Goal: Feedback & Contribution: Submit feedback/report problem

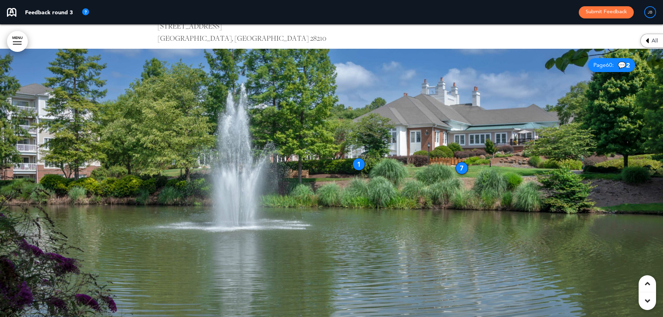
scroll to position [3270, 0]
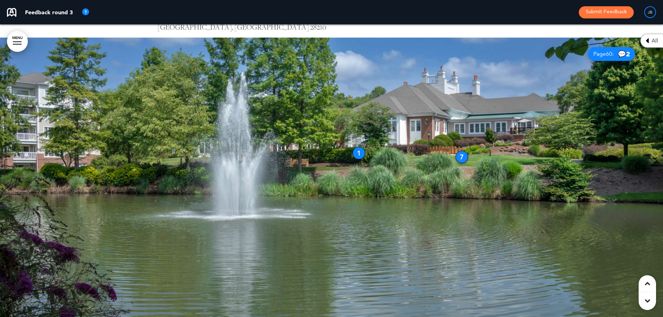
click at [360, 152] on div "1" at bounding box center [358, 153] width 13 height 13
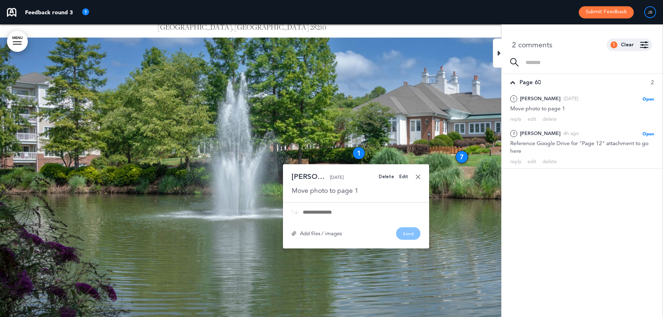
click at [460, 155] on div "7" at bounding box center [461, 157] width 13 height 13
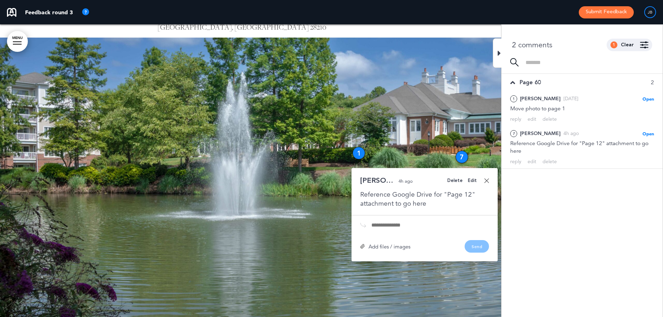
click at [487, 181] on link at bounding box center [486, 180] width 5 height 5
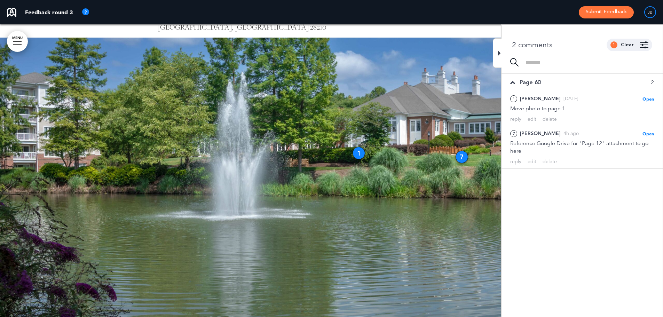
click at [462, 157] on div "7" at bounding box center [461, 157] width 13 height 13
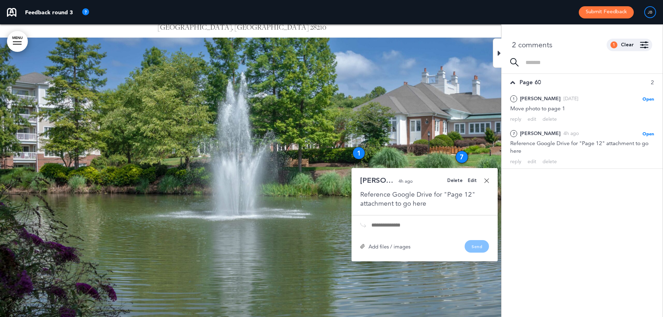
click at [475, 181] on div "Edit" at bounding box center [471, 180] width 9 height 5
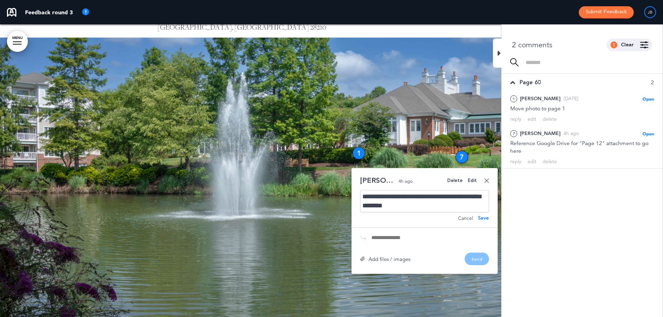
click at [444, 200] on div "**********" at bounding box center [424, 201] width 129 height 22
click at [439, 204] on div "**********" at bounding box center [424, 201] width 129 height 22
click at [416, 205] on div "**********" at bounding box center [424, 201] width 129 height 22
click at [404, 206] on div "**********" at bounding box center [424, 201] width 129 height 22
click at [429, 207] on div "**********" at bounding box center [424, 201] width 129 height 22
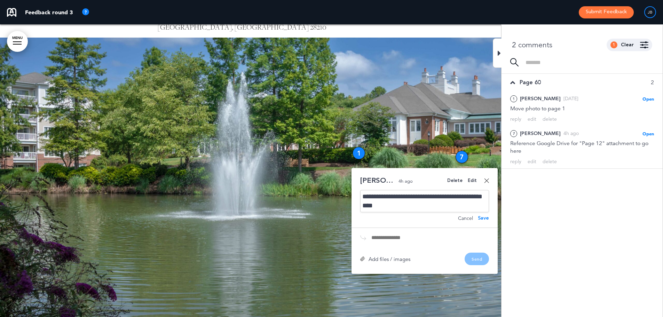
click at [486, 218] on div "Save" at bounding box center [483, 218] width 11 height 5
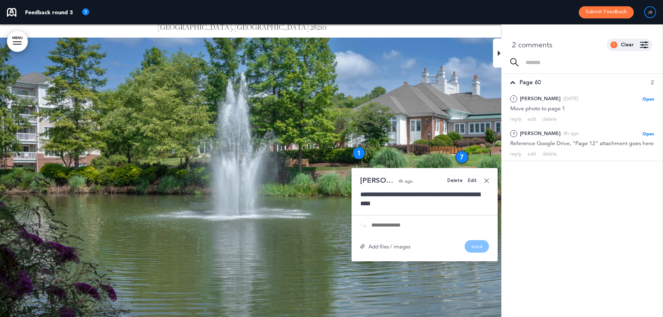
click at [436, 134] on div at bounding box center [331, 184] width 663 height 293
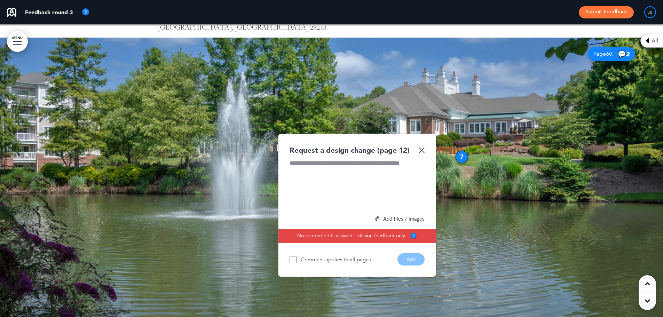
click at [461, 153] on div "7" at bounding box center [461, 157] width 13 height 13
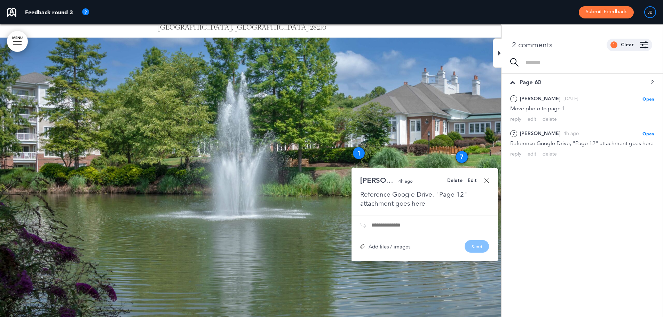
click at [487, 179] on link at bounding box center [486, 180] width 5 height 5
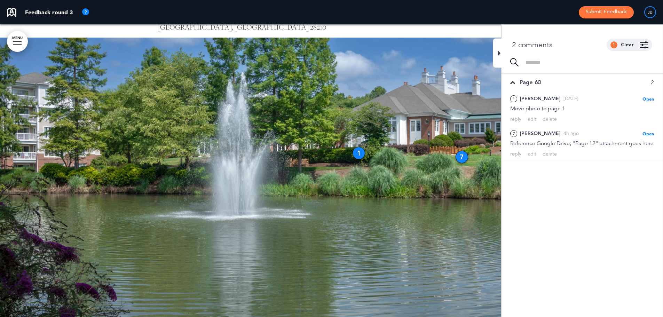
click at [457, 103] on div at bounding box center [331, 184] width 663 height 293
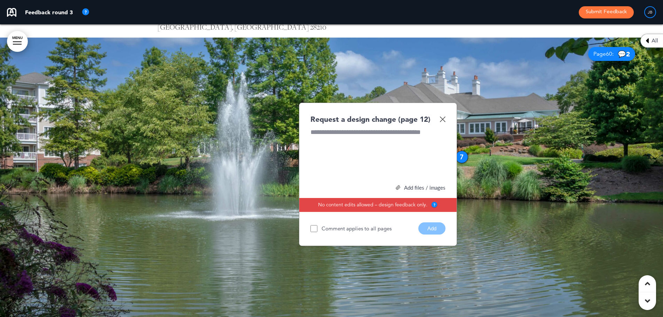
click at [442, 117] on img at bounding box center [442, 119] width 6 height 6
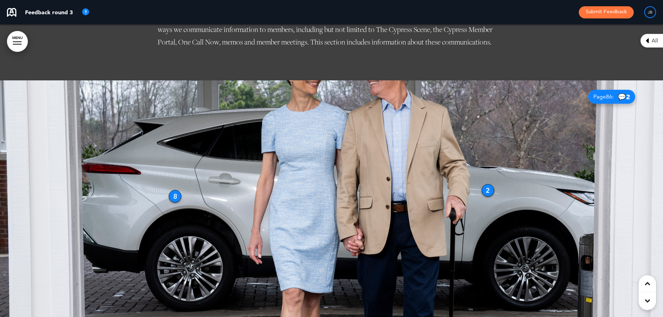
scroll to position [4174, 0]
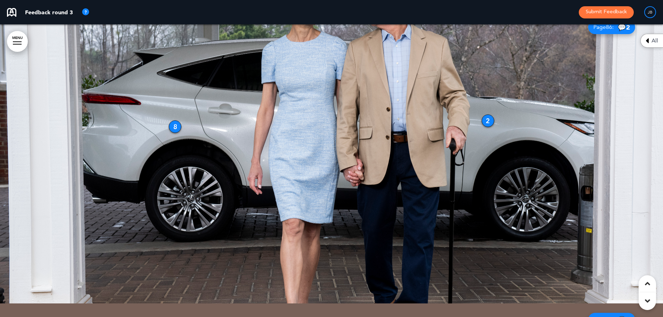
click at [484, 120] on div "2" at bounding box center [487, 120] width 13 height 13
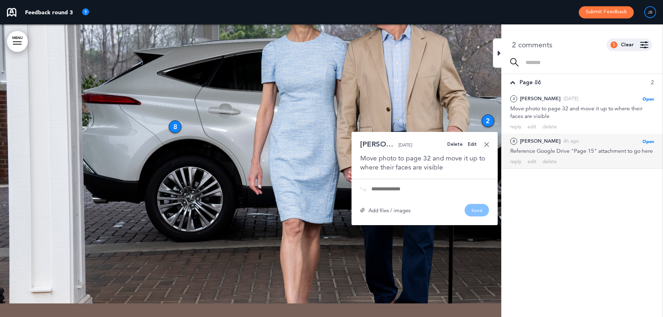
click at [549, 163] on div "8 [PERSON_NAME] 4h ago Open [PERSON_NAME] as Open Mark as Completed Mark as Ple…" at bounding box center [581, 151] width 161 height 35
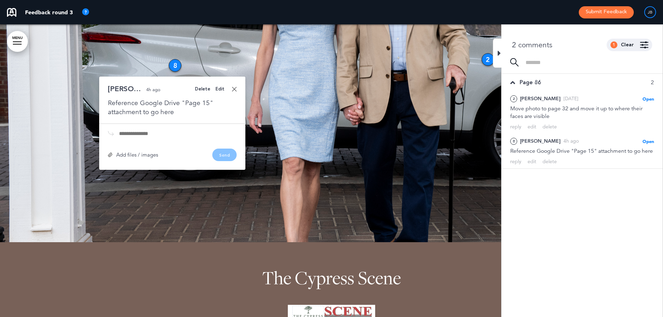
click at [219, 88] on div "Edit" at bounding box center [219, 89] width 9 height 5
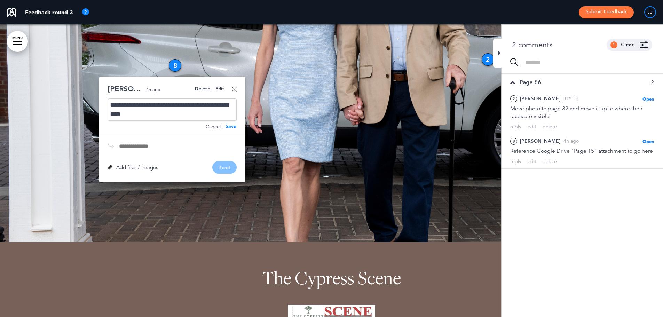
click at [182, 107] on div "**********" at bounding box center [172, 109] width 129 height 22
drag, startPoint x: 163, startPoint y: 115, endPoint x: 147, endPoint y: 115, distance: 16.7
click at [147, 115] on div "**********" at bounding box center [172, 109] width 129 height 22
click at [235, 127] on div "Save" at bounding box center [230, 126] width 11 height 5
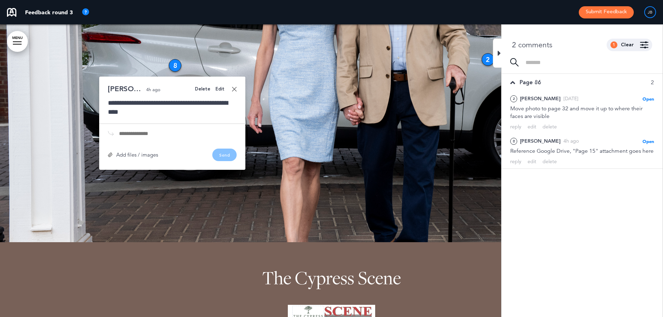
click at [234, 88] on link at bounding box center [234, 89] width 5 height 5
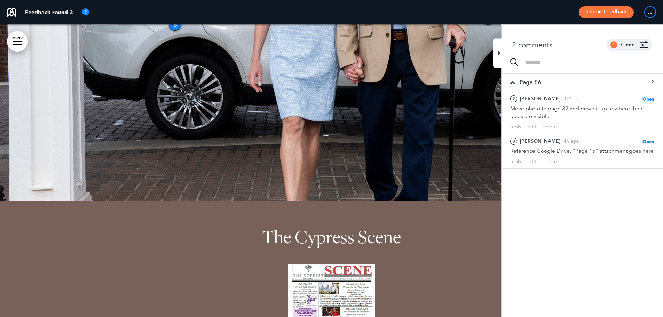
scroll to position [4305, 0]
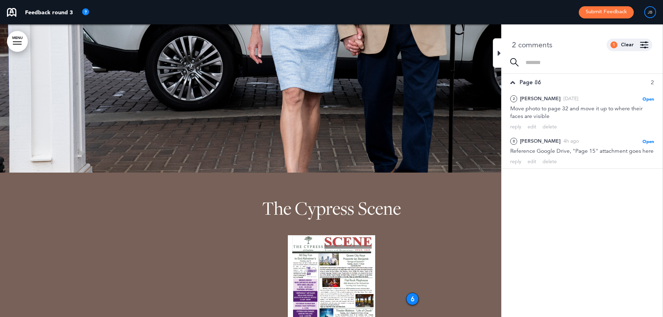
click at [417, 132] on div at bounding box center [331, 26] width 663 height 293
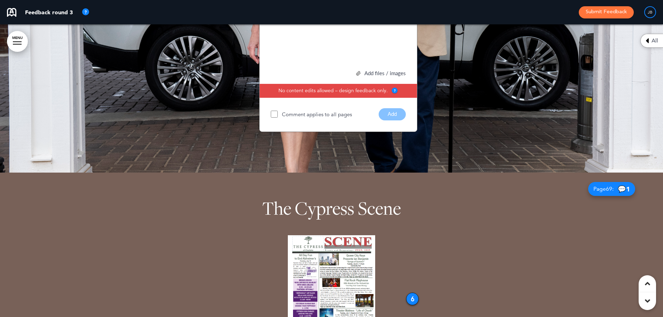
click at [477, 90] on div at bounding box center [331, 26] width 663 height 293
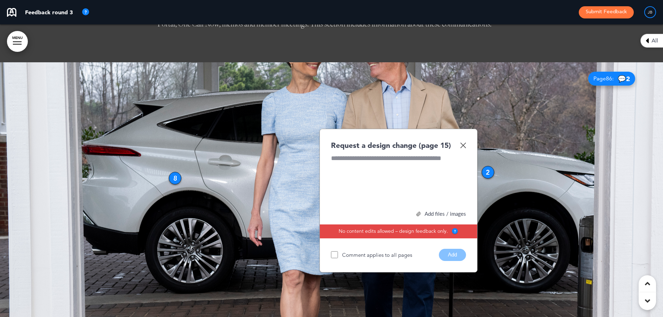
scroll to position [4088, 0]
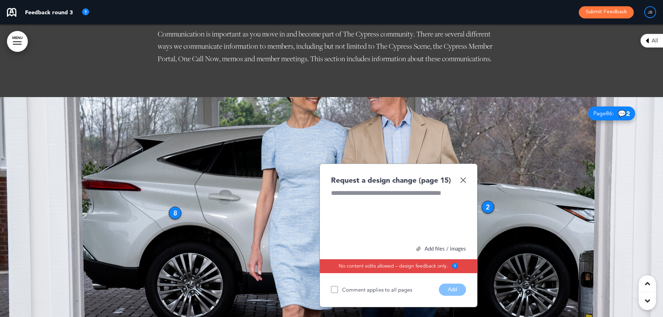
click at [461, 179] on img at bounding box center [463, 180] width 6 height 6
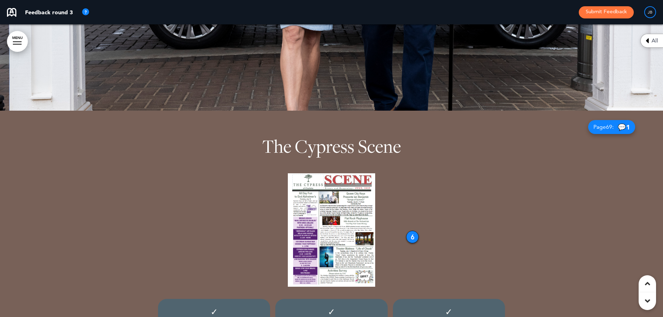
scroll to position [4436, 0]
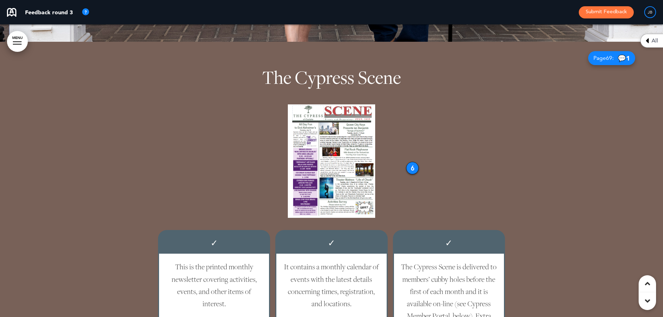
click at [410, 168] on div "6" at bounding box center [412, 168] width 13 height 13
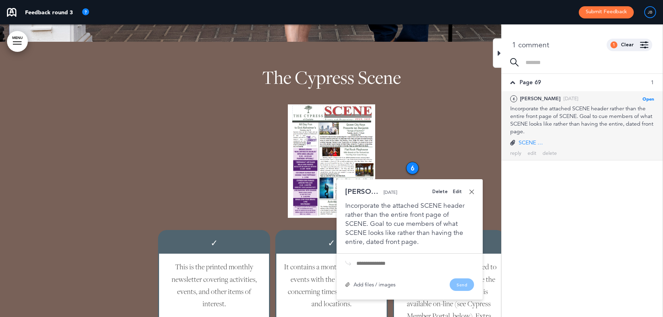
click at [527, 142] on p "SCENE header.jpg" at bounding box center [530, 143] width 24 height 8
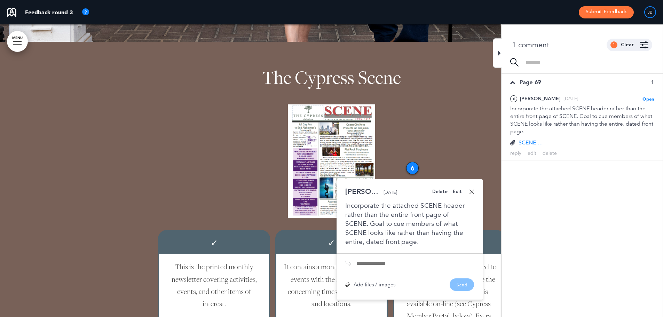
click at [473, 192] on link at bounding box center [471, 191] width 5 height 5
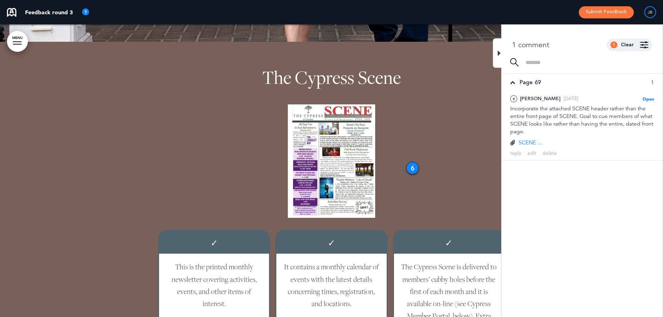
click at [499, 56] on icon at bounding box center [498, 53] width 3 height 8
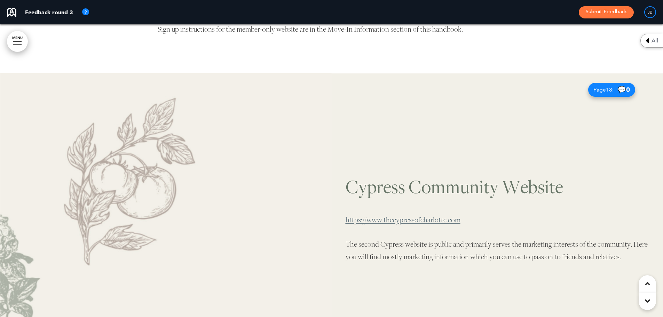
scroll to position [5723, 0]
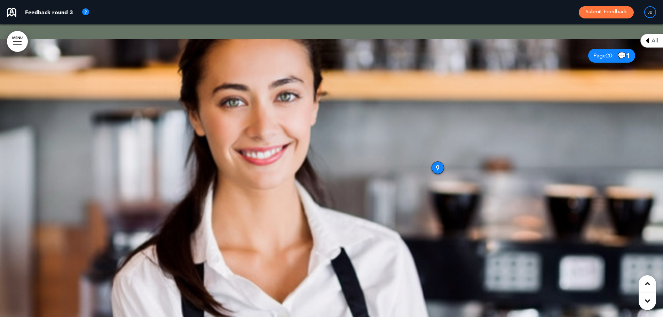
click at [436, 163] on div "9" at bounding box center [437, 167] width 13 height 13
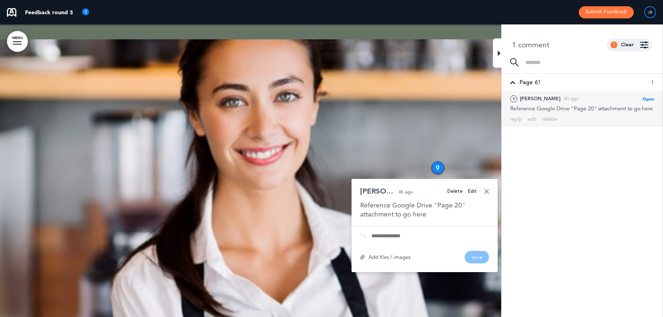
click at [472, 191] on div "Edit" at bounding box center [471, 191] width 9 height 5
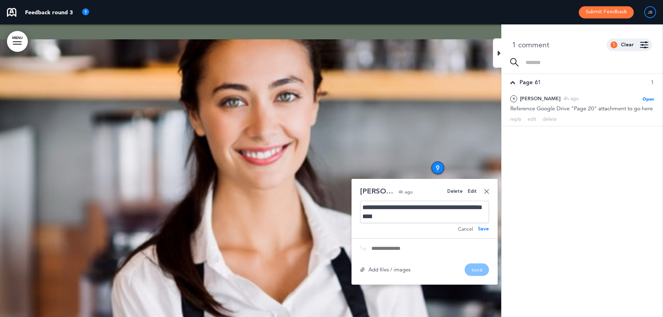
click at [433, 208] on div "**********" at bounding box center [424, 212] width 129 height 22
drag, startPoint x: 410, startPoint y: 217, endPoint x: 401, endPoint y: 217, distance: 9.7
click at [401, 217] on div "**********" at bounding box center [424, 212] width 129 height 22
click at [408, 216] on div "**********" at bounding box center [424, 212] width 129 height 22
drag, startPoint x: 413, startPoint y: 216, endPoint x: 398, endPoint y: 216, distance: 14.3
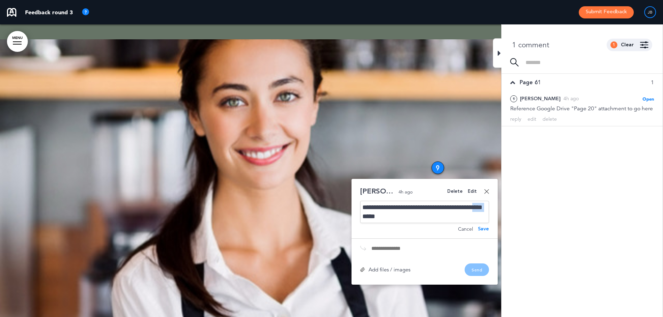
click at [398, 216] on div "**********" at bounding box center [424, 212] width 129 height 22
click at [480, 230] on div "Save" at bounding box center [483, 228] width 11 height 5
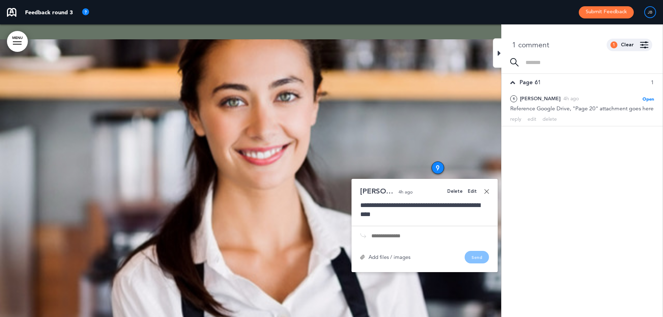
click at [500, 55] on icon at bounding box center [498, 53] width 3 height 8
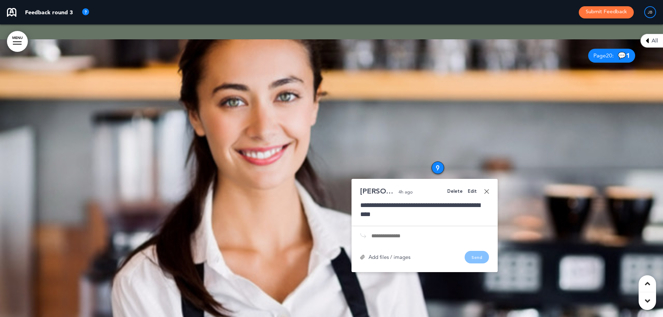
scroll to position [5792, 0]
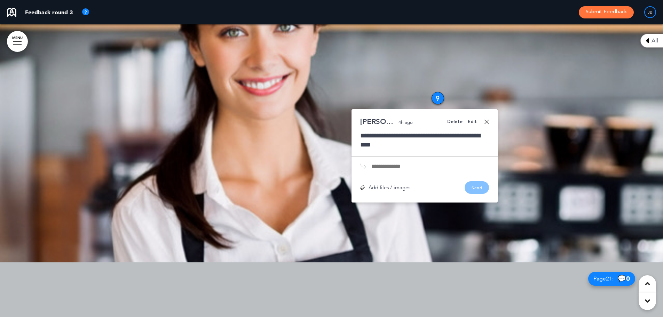
click at [489, 121] on div "**********" at bounding box center [424, 155] width 146 height 93
click at [487, 123] on link at bounding box center [486, 121] width 5 height 5
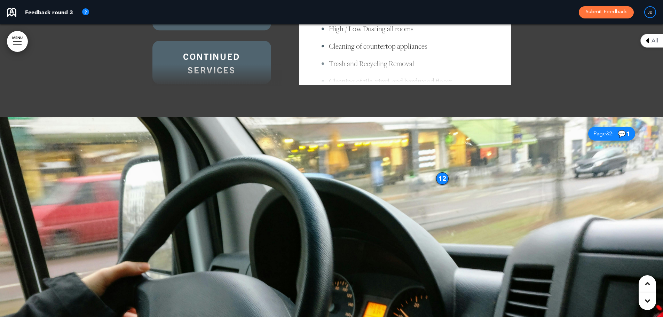
scroll to position [9549, 0]
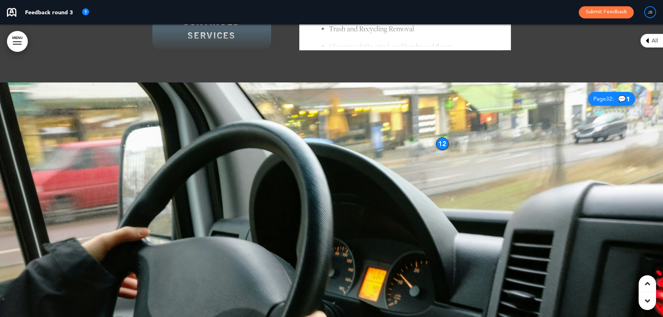
click at [442, 137] on div "12" at bounding box center [442, 143] width 13 height 13
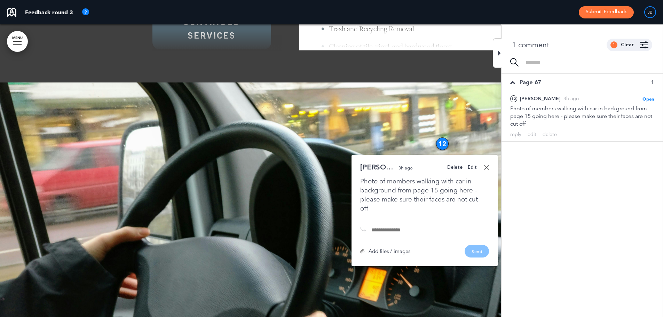
click at [487, 165] on link at bounding box center [486, 167] width 5 height 5
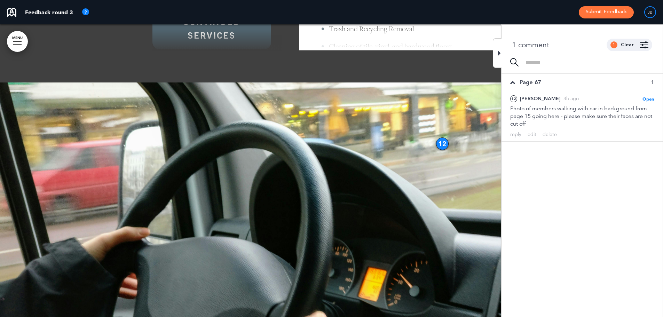
click at [499, 52] on icon at bounding box center [498, 53] width 3 height 8
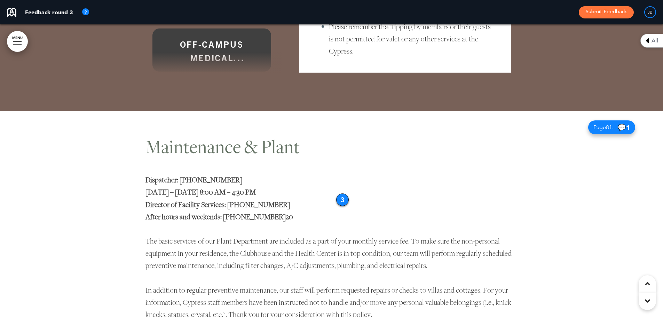
scroll to position [10210, 0]
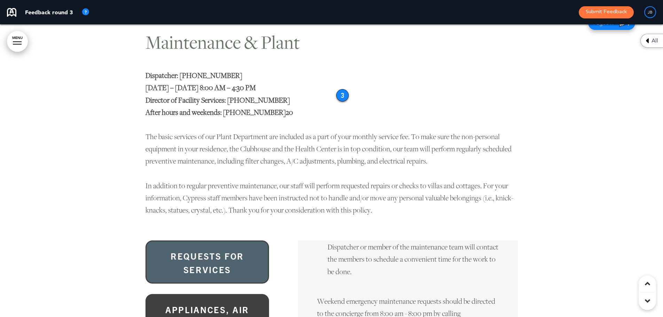
click at [340, 89] on div "3" at bounding box center [342, 95] width 13 height 13
drag, startPoint x: 343, startPoint y: 84, endPoint x: 198, endPoint y: 83, distance: 145.4
click at [198, 88] on div "3" at bounding box center [197, 94] width 13 height 13
click at [196, 88] on div "3" at bounding box center [197, 94] width 13 height 13
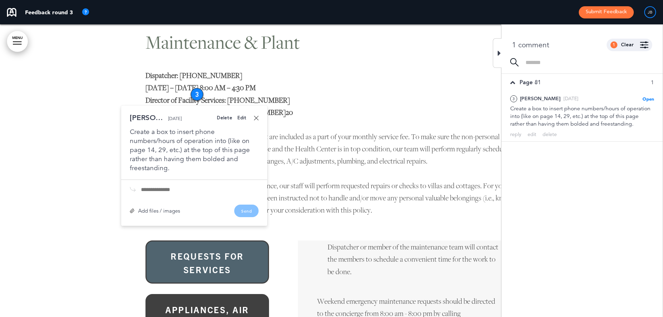
click at [257, 115] on link at bounding box center [256, 117] width 5 height 5
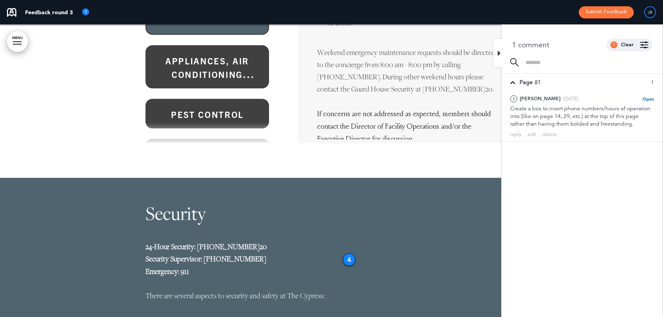
scroll to position [10558, 0]
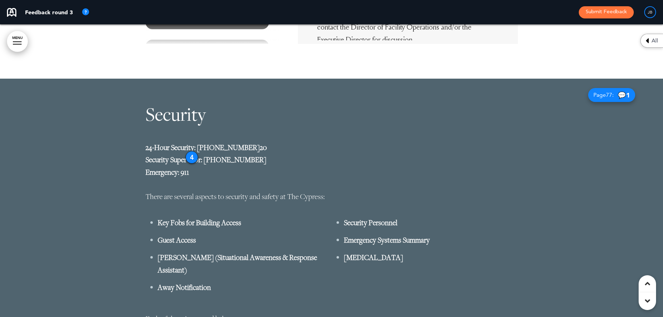
drag, startPoint x: 350, startPoint y: 147, endPoint x: 192, endPoint y: 146, distance: 157.2
click at [192, 151] on div "4" at bounding box center [191, 157] width 13 height 13
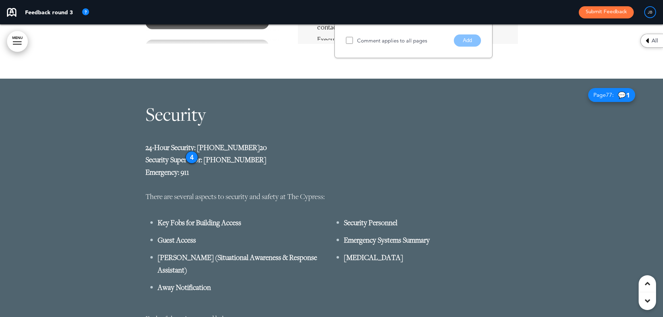
scroll to position [10333, 0]
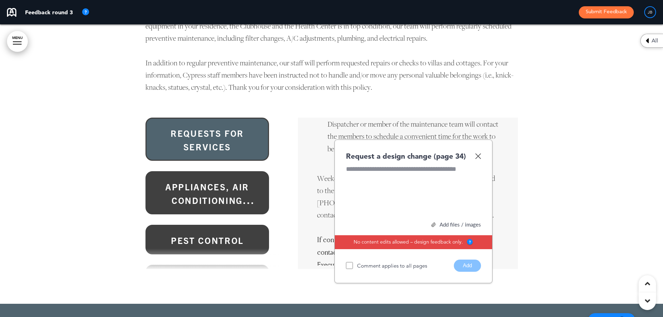
click at [477, 153] on img at bounding box center [478, 156] width 6 height 6
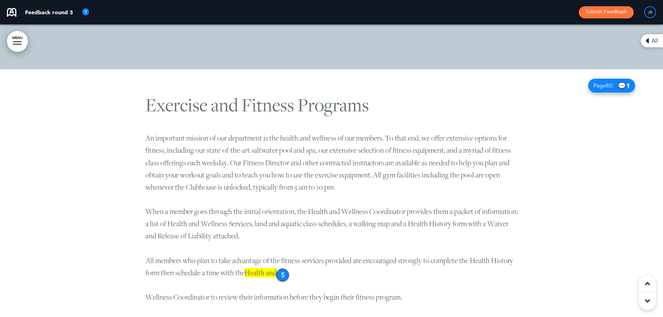
scroll to position [17289, 0]
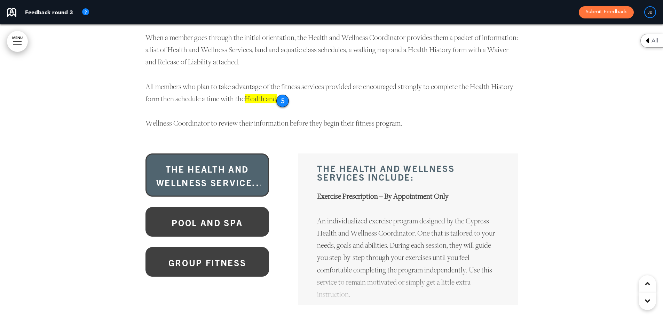
click at [281, 95] on div "5" at bounding box center [282, 101] width 13 height 13
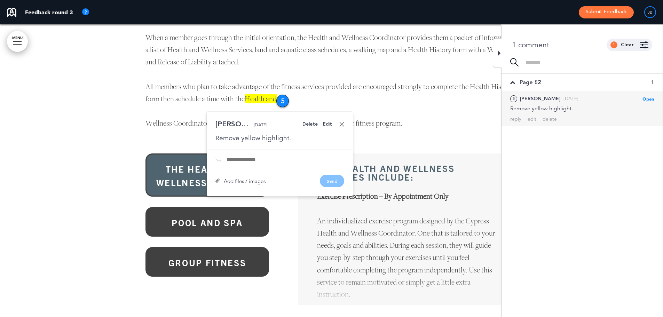
click at [343, 122] on link at bounding box center [341, 124] width 5 height 5
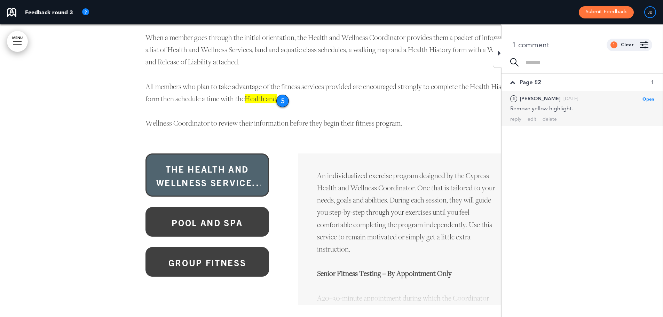
scroll to position [104, 0]
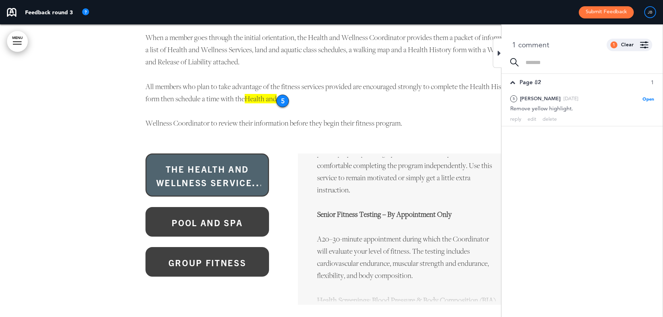
click at [495, 54] on div at bounding box center [497, 53] width 9 height 30
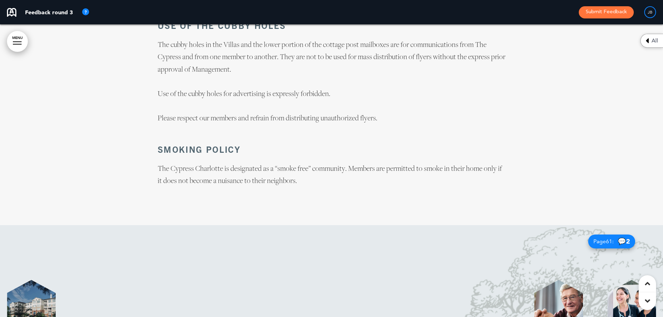
scroll to position [22067, 0]
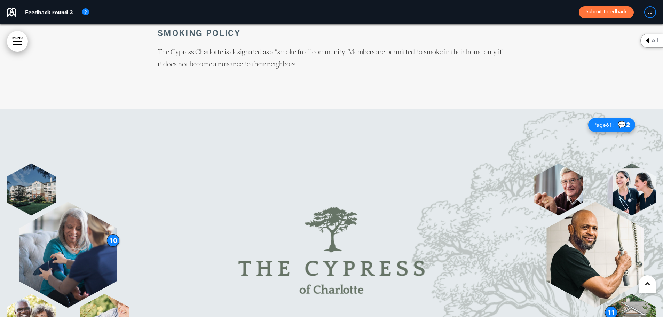
click at [111, 234] on div "10" at bounding box center [113, 240] width 13 height 13
drag, startPoint x: 113, startPoint y: 156, endPoint x: 78, endPoint y: 157, distance: 35.1
click at [78, 233] on div "10" at bounding box center [80, 239] width 13 height 13
click at [72, 202] on img at bounding box center [67, 255] width 97 height 106
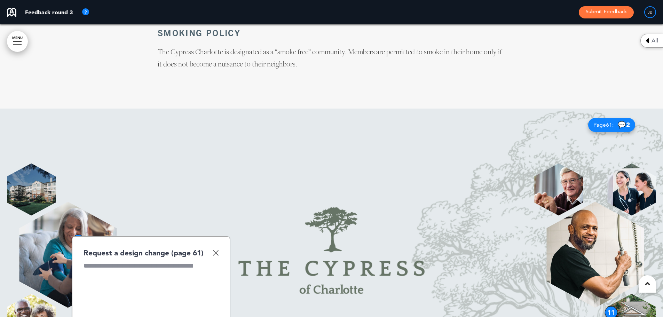
click at [216, 250] on img at bounding box center [216, 253] width 6 height 6
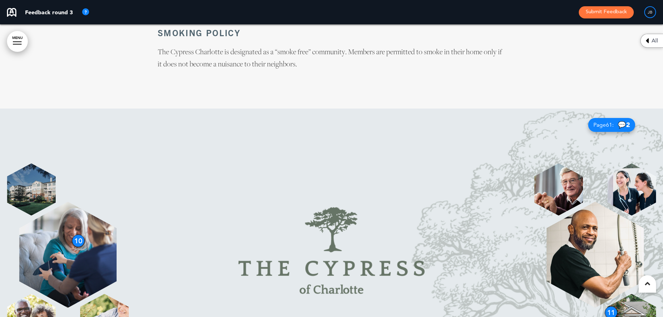
click at [78, 234] on div "10" at bounding box center [78, 240] width 13 height 13
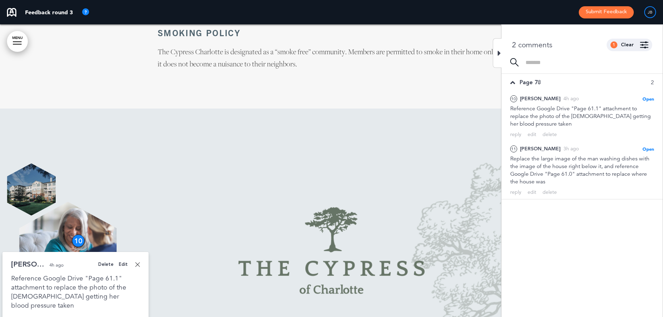
click at [137, 262] on link at bounding box center [137, 264] width 5 height 5
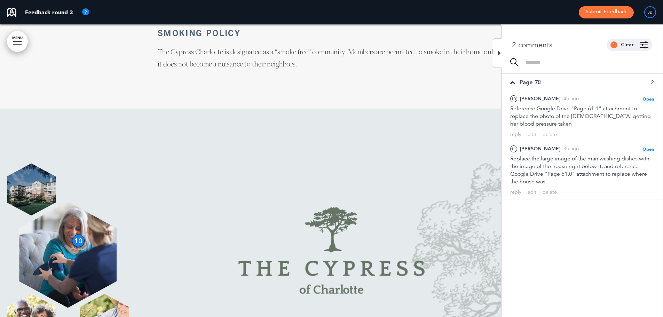
click at [494, 54] on div at bounding box center [497, 53] width 9 height 30
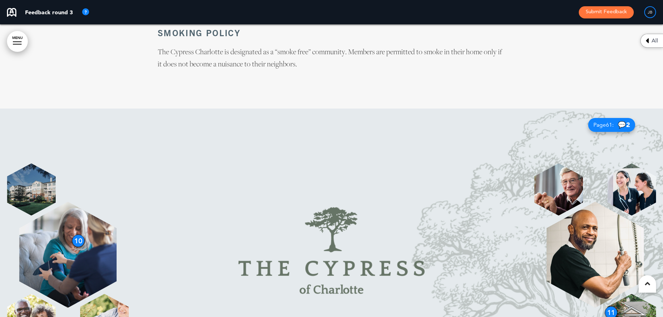
click at [609, 306] on div "11" at bounding box center [611, 312] width 13 height 13
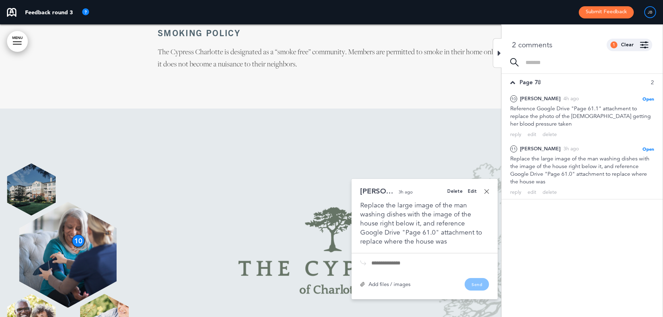
click at [487, 189] on link at bounding box center [486, 191] width 5 height 5
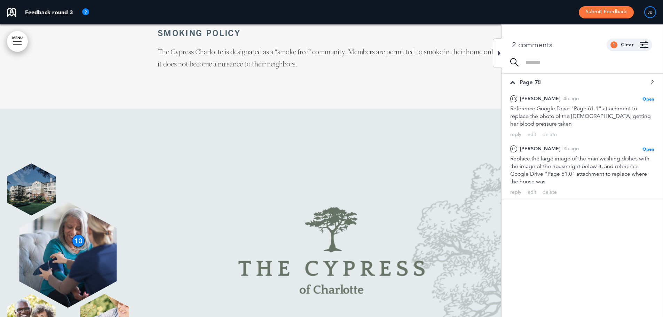
click at [496, 58] on div at bounding box center [497, 53] width 9 height 30
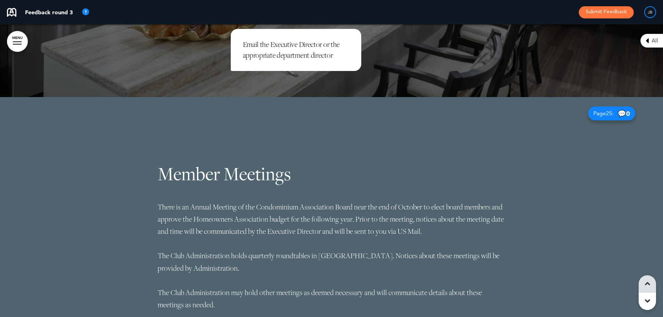
scroll to position [0, 0]
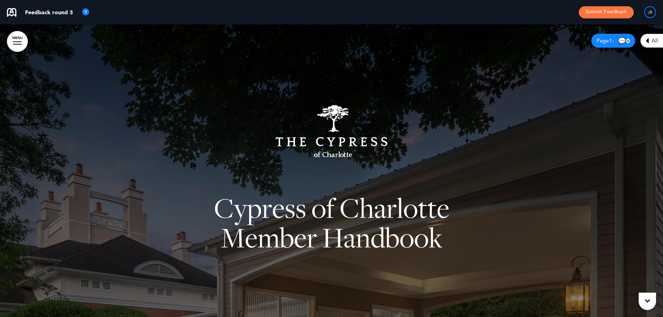
click at [599, 17] on button "Submit Feedback" at bounding box center [605, 12] width 55 height 12
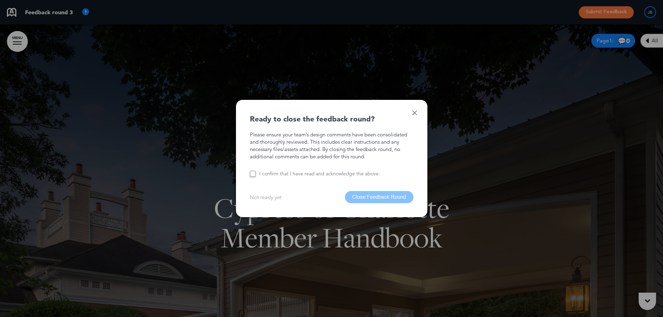
click at [416, 113] on link at bounding box center [414, 112] width 5 height 5
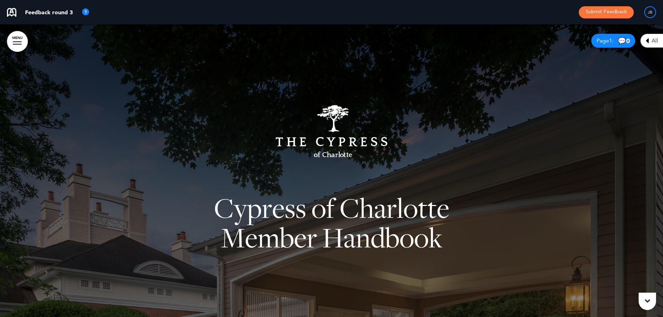
click at [596, 15] on button "Submit Feedback" at bounding box center [605, 12] width 55 height 12
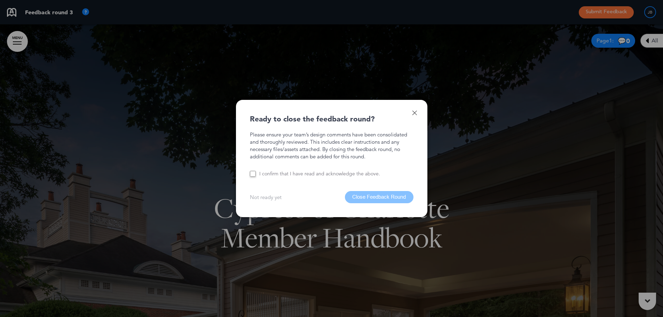
click at [285, 174] on label "I confirm that I have read and acknowledge the above." at bounding box center [319, 173] width 121 height 7
click at [380, 200] on button "Close Feedback Round" at bounding box center [379, 197] width 69 height 12
